Goal: Task Accomplishment & Management: Complete application form

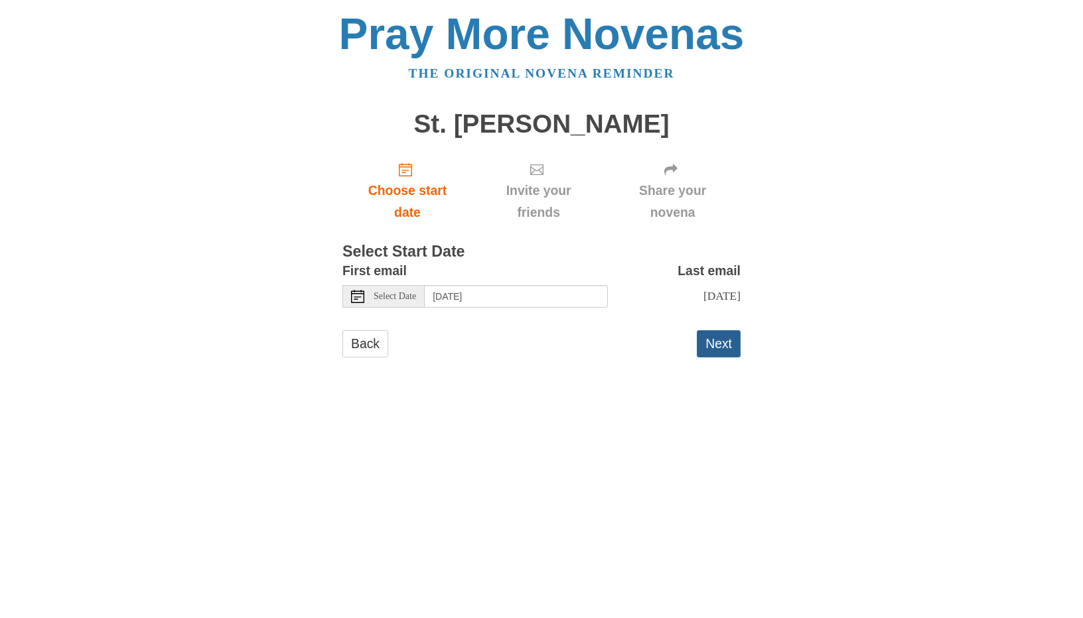
click at [721, 358] on button "Next" at bounding box center [719, 343] width 44 height 27
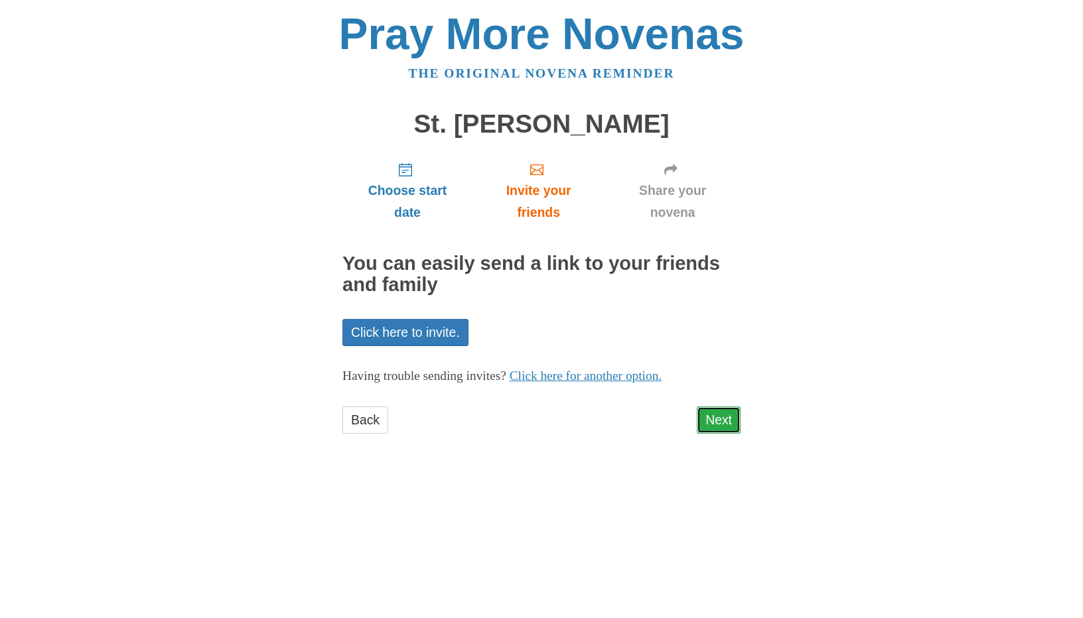
click at [722, 423] on link "Next" at bounding box center [719, 420] width 44 height 27
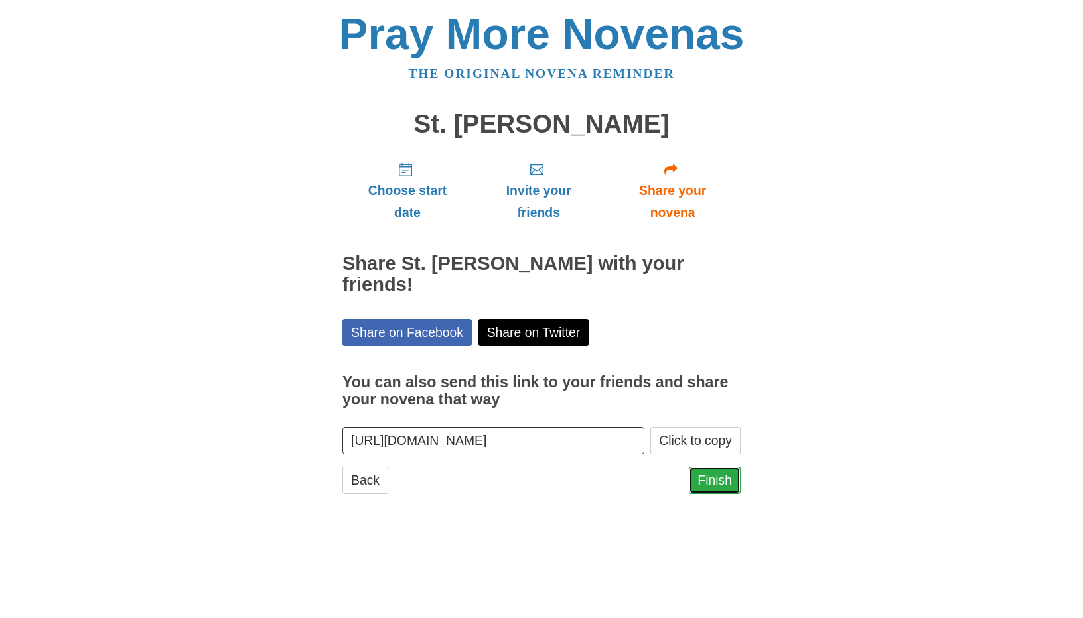
click at [717, 467] on link "Finish" at bounding box center [715, 480] width 52 height 27
